Goal: Find specific page/section: Find specific page/section

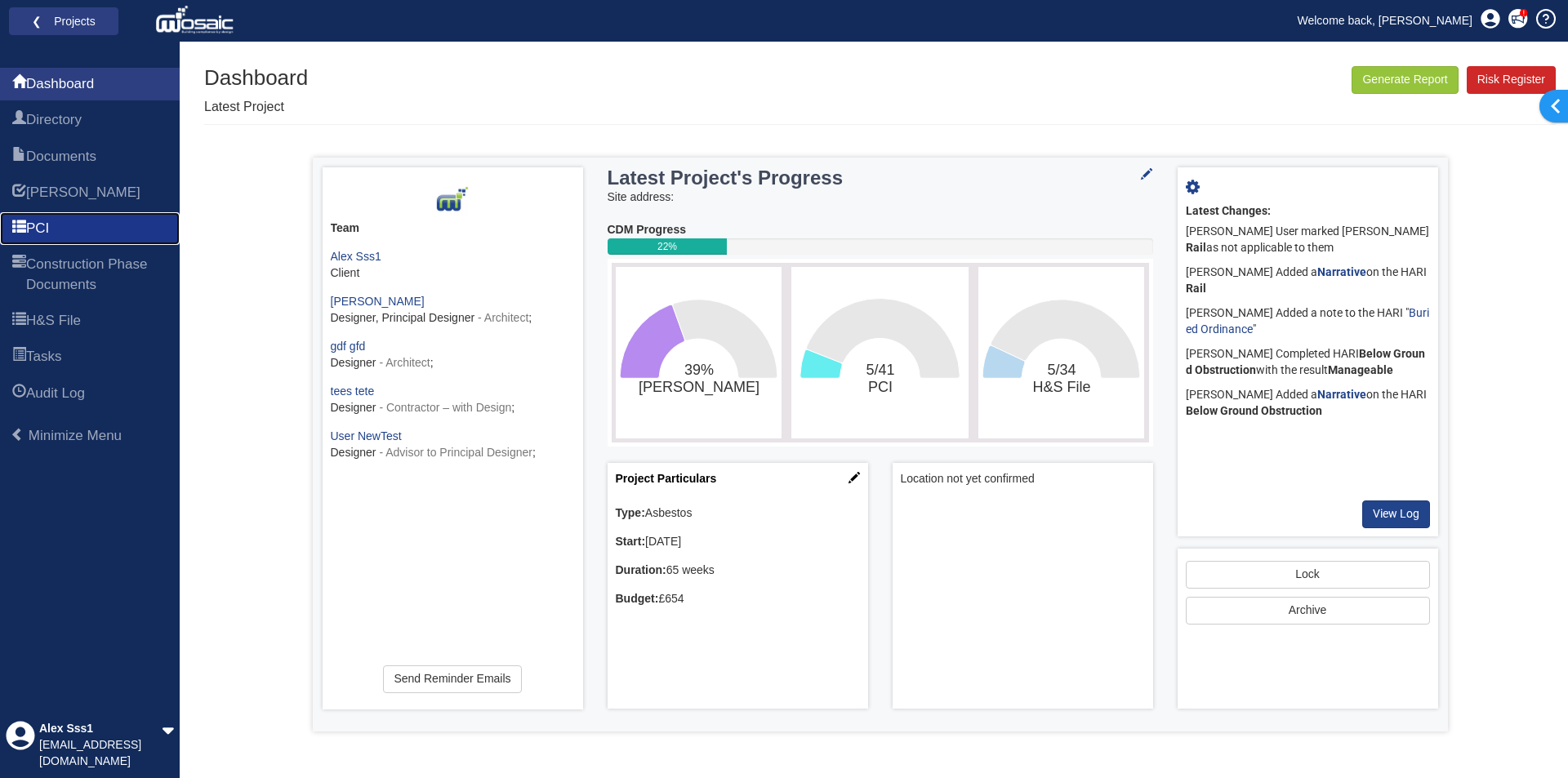
click at [77, 221] on link "PCI" at bounding box center [89, 229] width 180 height 33
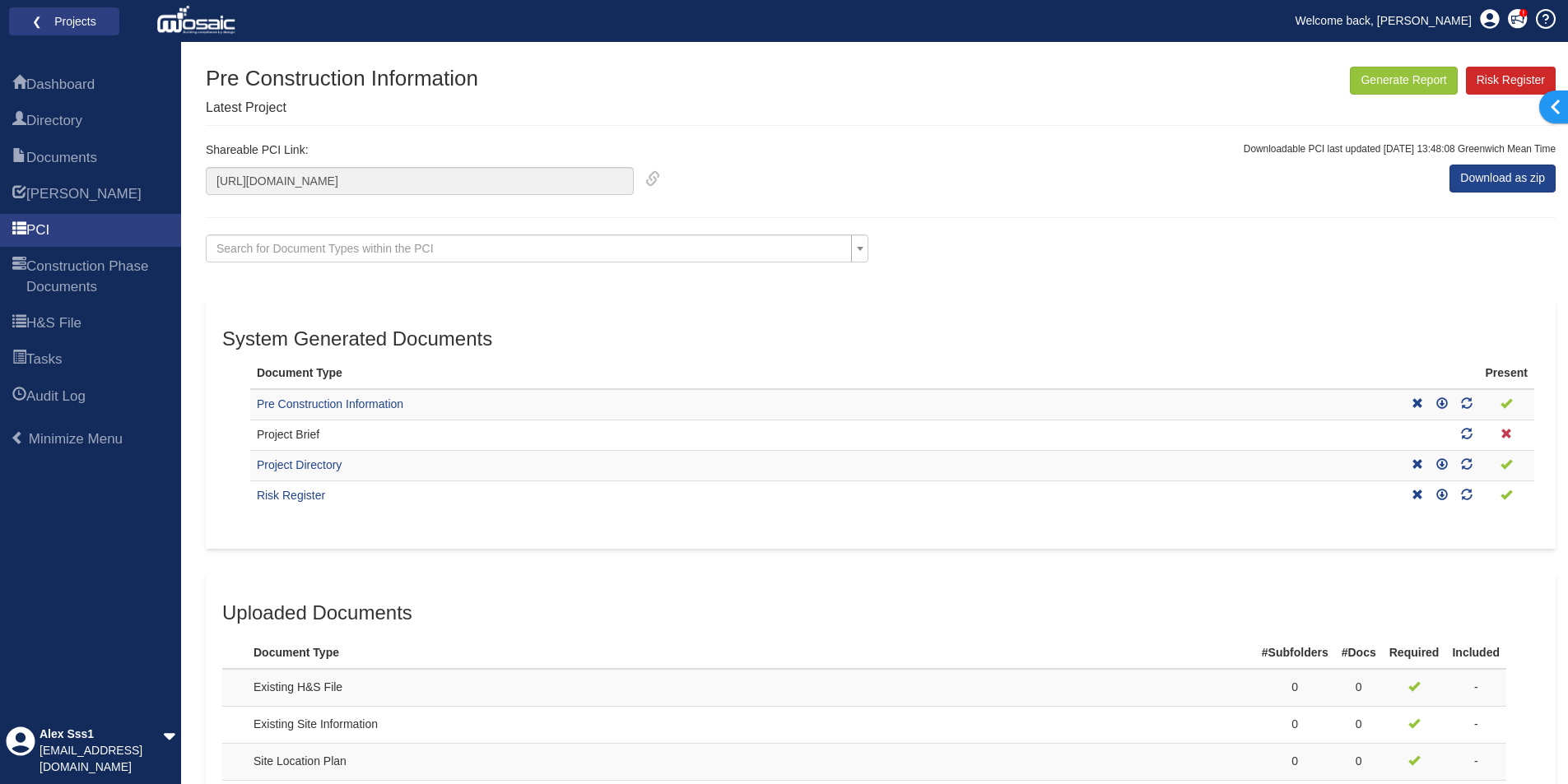
click at [1403, 7] on li "Welcome back, [PERSON_NAME]" at bounding box center [1376, 17] width 185 height 33
click at [1400, 27] on link "Welcome back, [PERSON_NAME]" at bounding box center [1384, 20] width 201 height 24
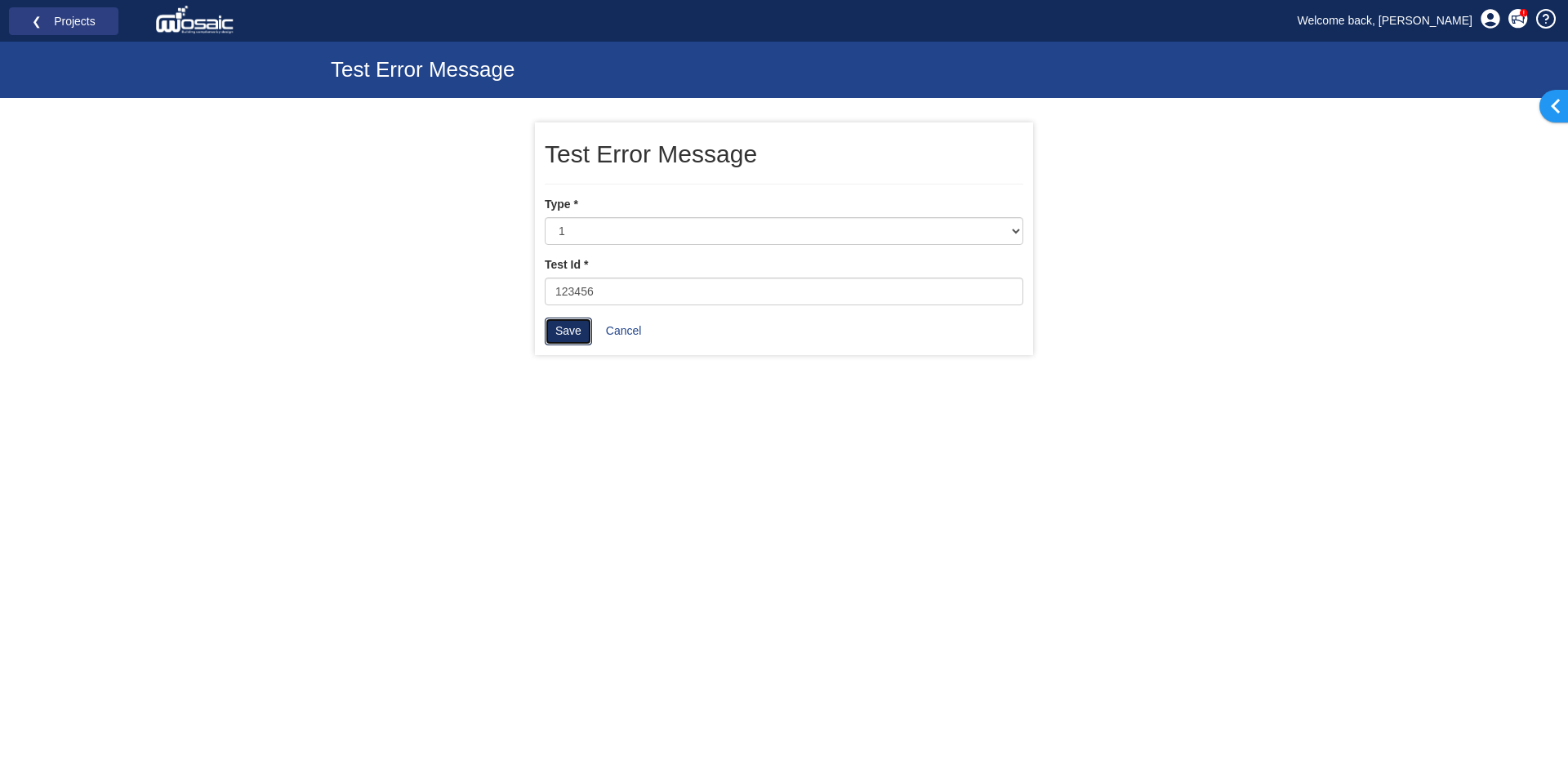
click at [559, 339] on button "Save" at bounding box center [568, 331] width 48 height 28
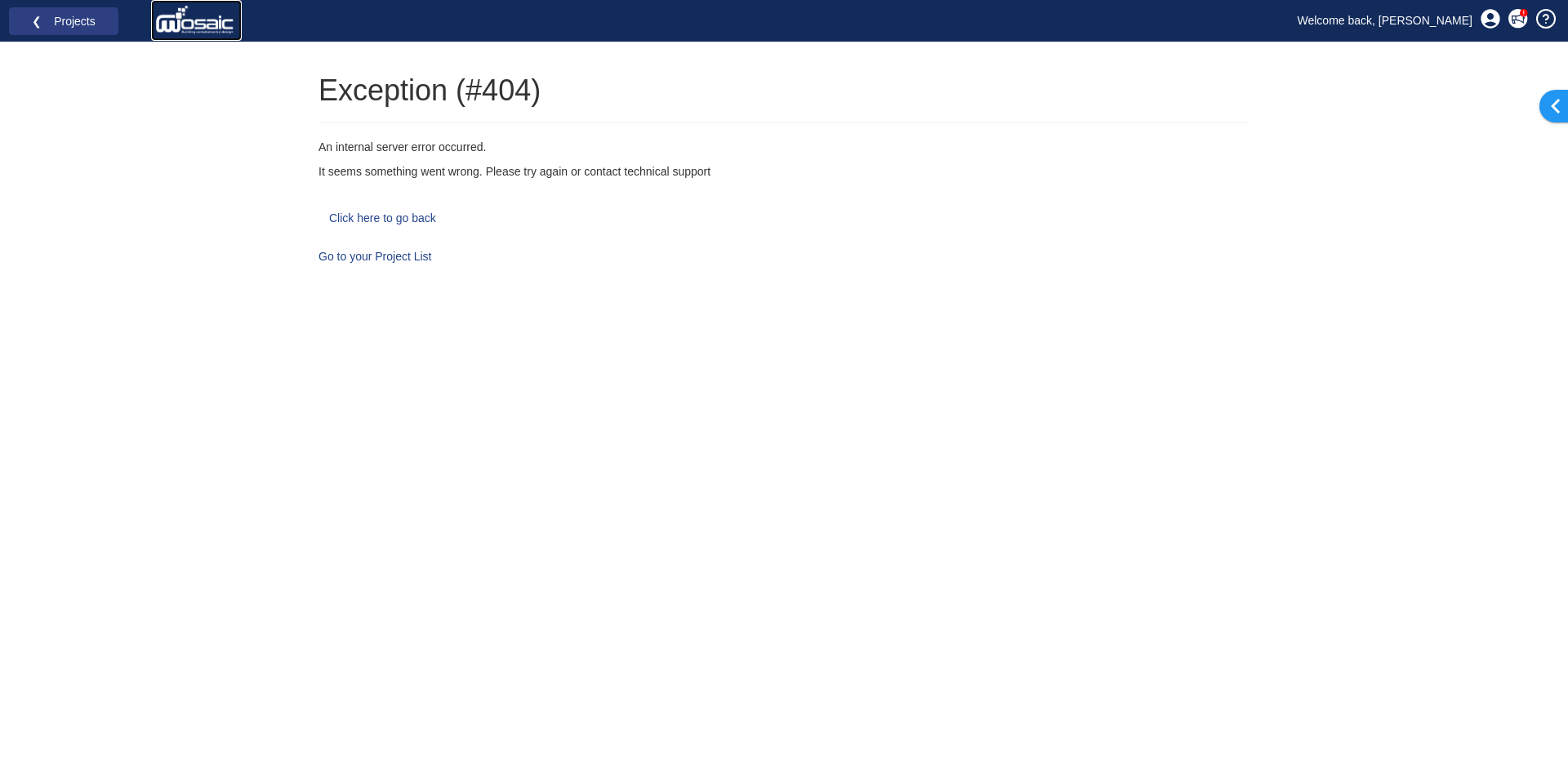
click at [200, 20] on img at bounding box center [196, 21] width 82 height 33
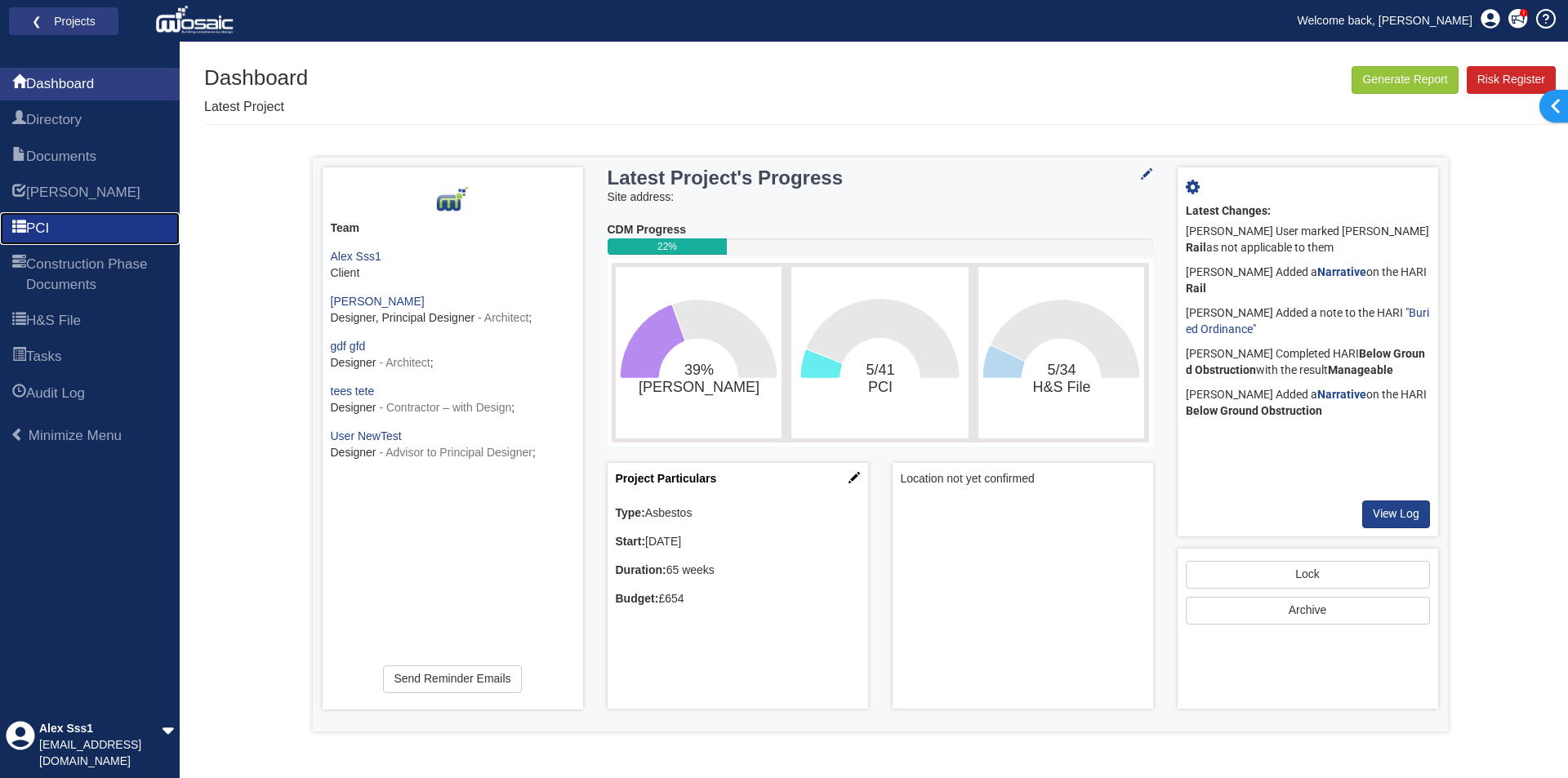
click at [126, 239] on link "PCI" at bounding box center [89, 229] width 180 height 33
